Goal: Information Seeking & Learning: Understand process/instructions

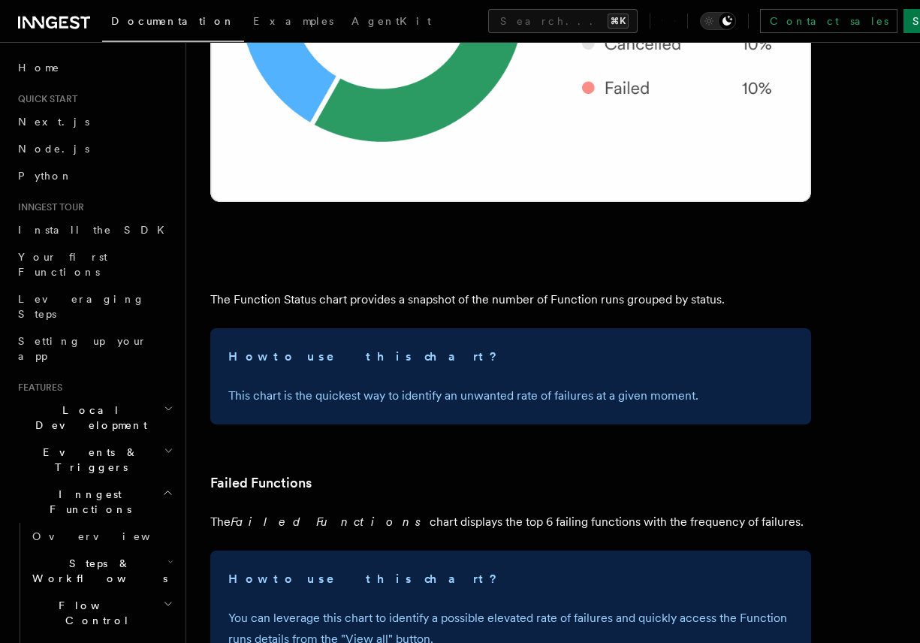
scroll to position [2127, 0]
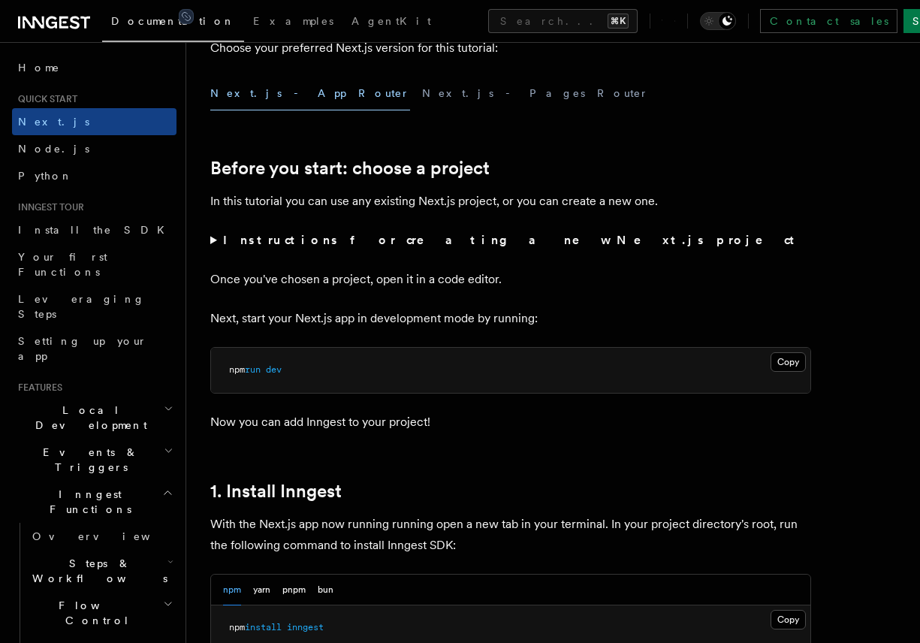
scroll to position [443, 0]
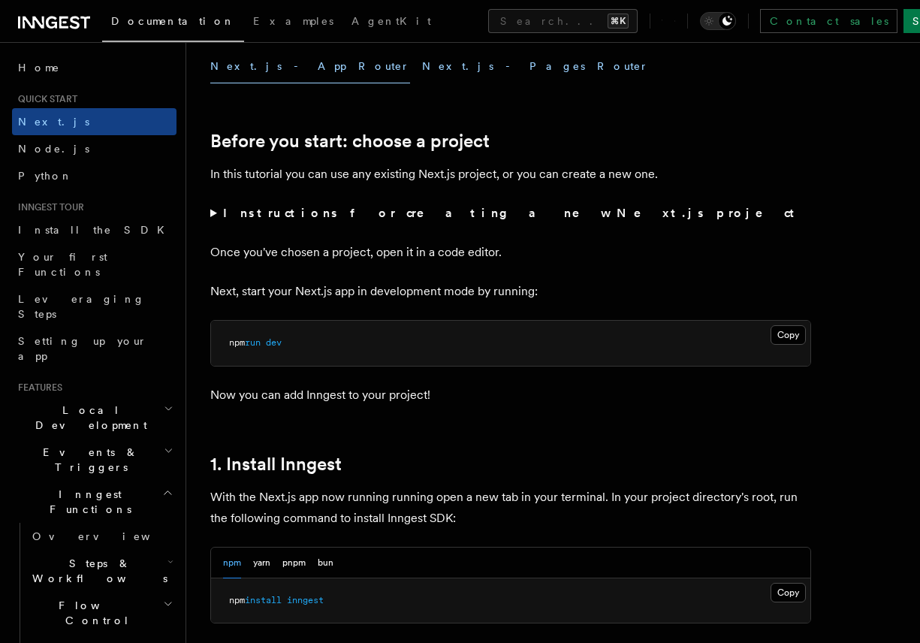
click at [422, 50] on button "Next.js - Pages Router" at bounding box center [535, 67] width 227 height 34
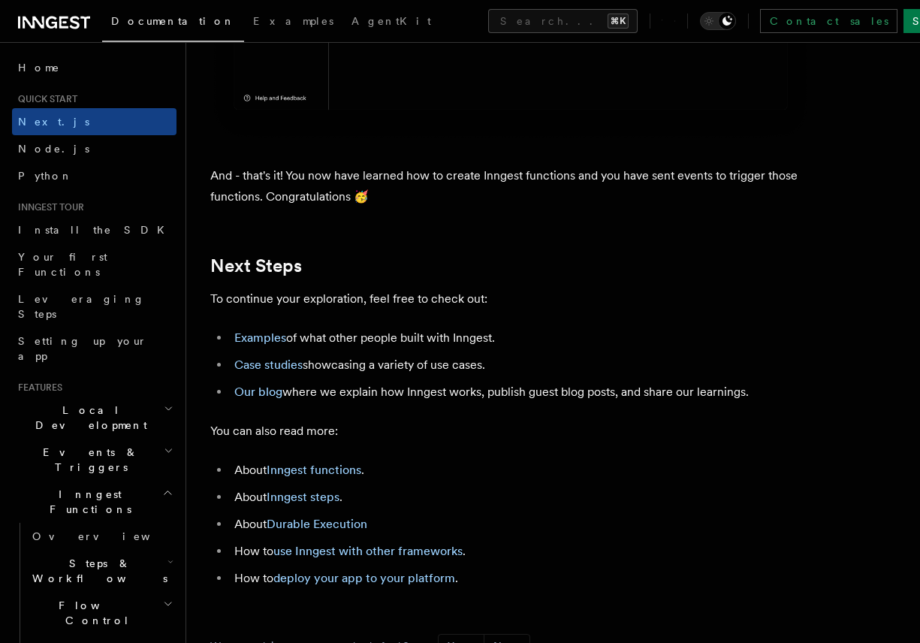
scroll to position [8812, 0]
